Goal: Check status: Check status

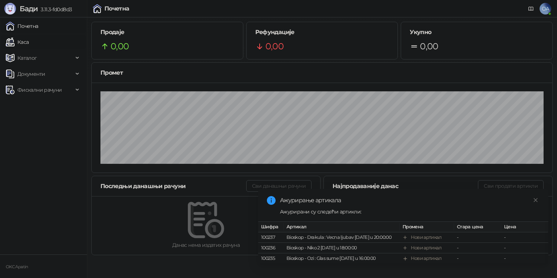
click at [29, 38] on link "Каса" at bounding box center [17, 42] width 23 height 15
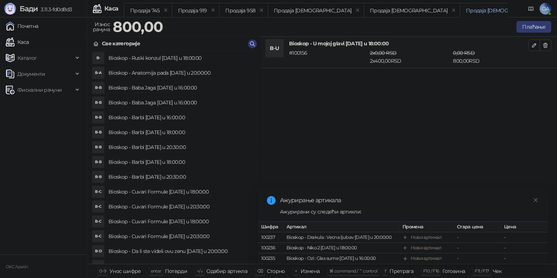
click at [38, 29] on link "Почетна" at bounding box center [22, 26] width 33 height 15
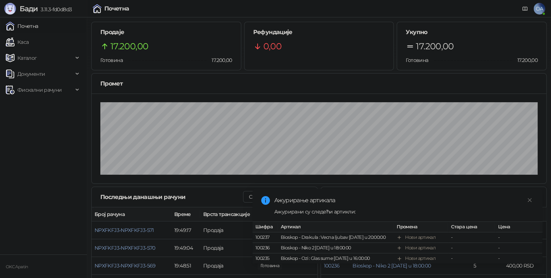
click at [50, 137] on ul "Почетна [PERSON_NAME] Документи Фискални рачуни" at bounding box center [43, 135] width 87 height 237
click at [29, 42] on link "Каса" at bounding box center [17, 42] width 23 height 15
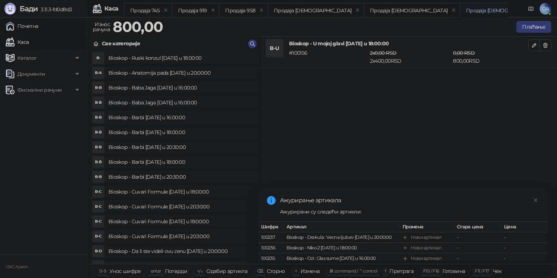
click at [38, 29] on link "Почетна" at bounding box center [22, 26] width 33 height 15
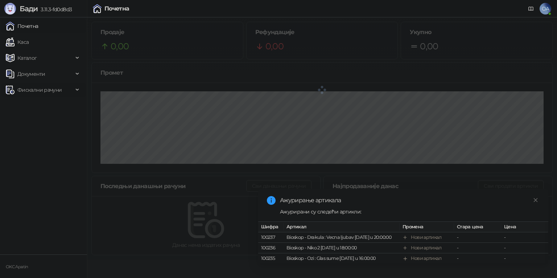
click at [77, 90] on icon at bounding box center [78, 90] width 4 height 0
click at [42, 123] on link "По данима" at bounding box center [28, 122] width 38 height 15
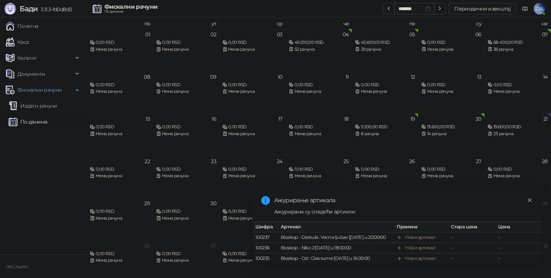
click at [529, 198] on icon "close" at bounding box center [529, 200] width 5 height 5
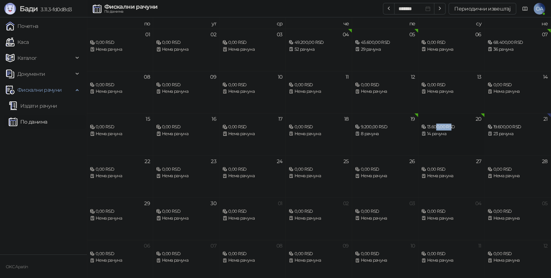
drag, startPoint x: 452, startPoint y: 128, endPoint x: 436, endPoint y: 128, distance: 16.7
click at [436, 128] on div "13.600,00 RSD" at bounding box center [452, 127] width 60 height 7
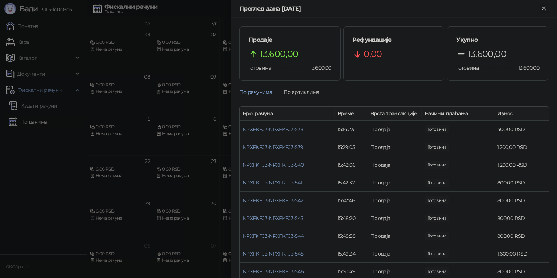
click at [544, 11] on icon "Close" at bounding box center [543, 8] width 7 height 7
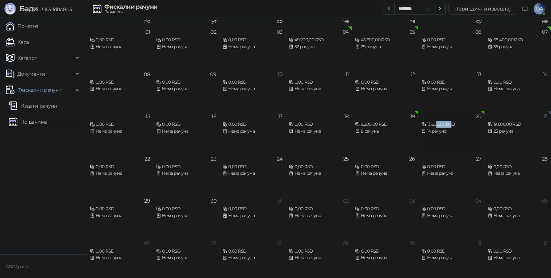
scroll to position [4, 0]
click at [548, 117] on div "21 19.600,00 RSD 23 рачуна" at bounding box center [518, 130] width 66 height 42
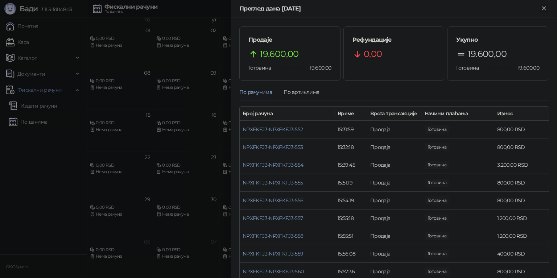
click at [544, 5] on icon "Close" at bounding box center [543, 8] width 7 height 7
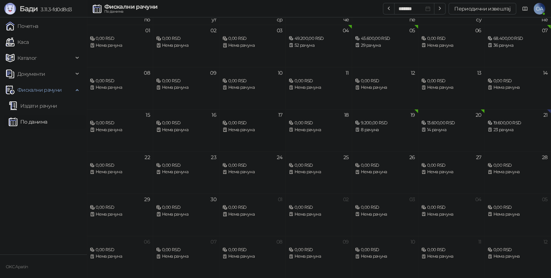
click at [285, 120] on div "17 0,00 RSD Нема рачуна" at bounding box center [253, 130] width 66 height 42
